Goal: Task Accomplishment & Management: Use online tool/utility

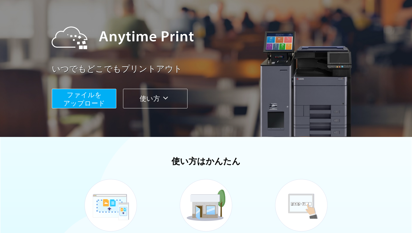
scroll to position [45, 0]
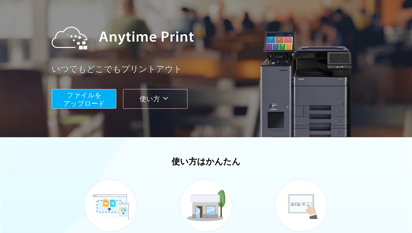
click at [97, 91] on button "ファイルを ​​アップロード" at bounding box center [84, 99] width 64 height 20
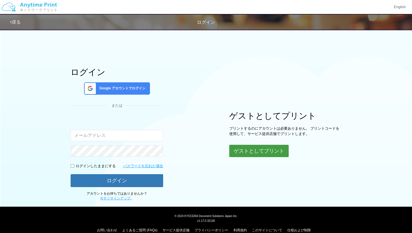
click at [240, 151] on button "ゲストとしてプリント" at bounding box center [258, 151] width 59 height 12
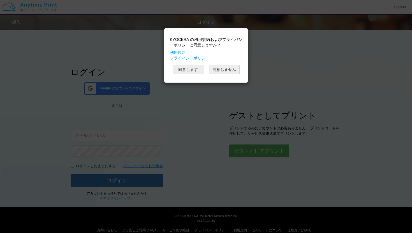
click at [190, 69] on button "同意します" at bounding box center [187, 70] width 31 height 10
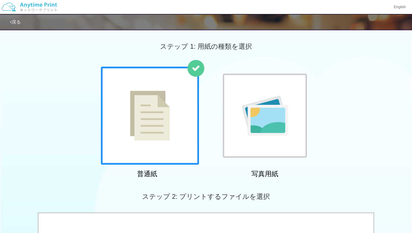
click at [157, 124] on img at bounding box center [150, 116] width 40 height 50
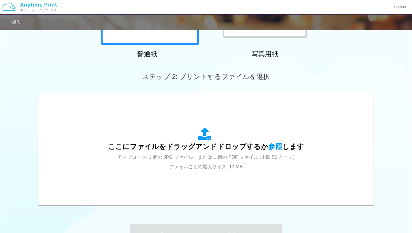
scroll to position [193, 0]
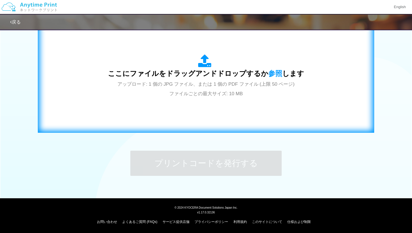
click at [197, 106] on div "ここにファイルをドラッグアンドドロップするか 参照 します アップロード: 1 個の JPG ファイル、または 1 個の PDF ファイル (上限 50 ペー…" at bounding box center [206, 75] width 324 height 101
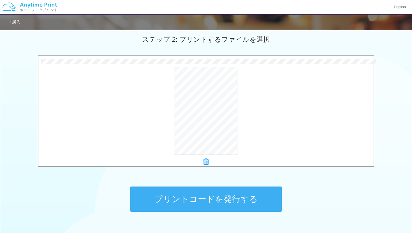
scroll to position [162, 0]
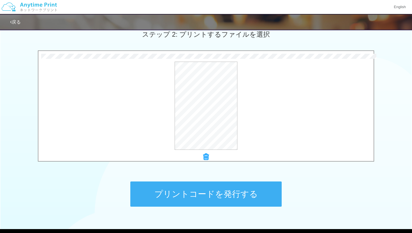
click at [231, 197] on button "プリントコードを発行する" at bounding box center [205, 193] width 151 height 25
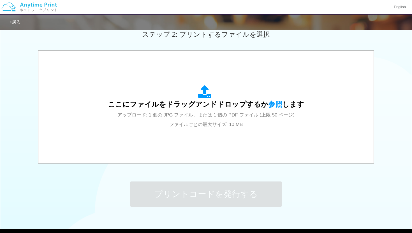
scroll to position [0, 0]
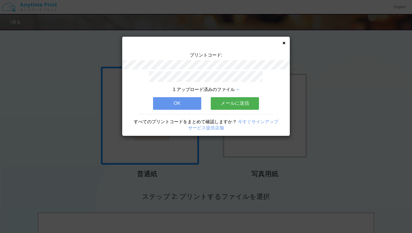
click at [238, 105] on button "メールに送信" at bounding box center [235, 103] width 48 height 12
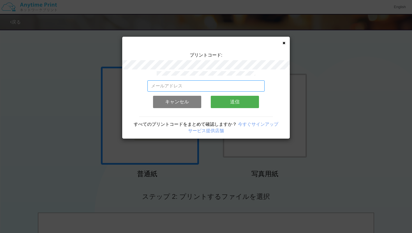
click at [216, 88] on input "email" at bounding box center [205, 85] width 117 height 11
type input "[EMAIL_ADDRESS][DOMAIN_NAME]"
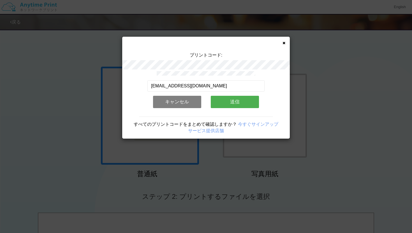
click at [229, 104] on button "送信" at bounding box center [235, 102] width 48 height 12
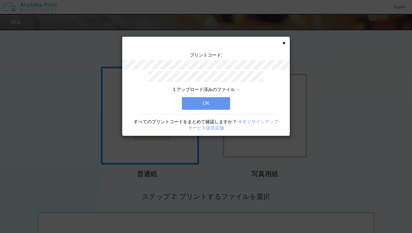
click at [216, 105] on button "OK" at bounding box center [206, 103] width 48 height 12
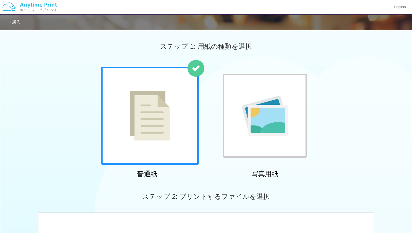
scroll to position [193, 0]
